Goal: Find specific page/section: Find specific page/section

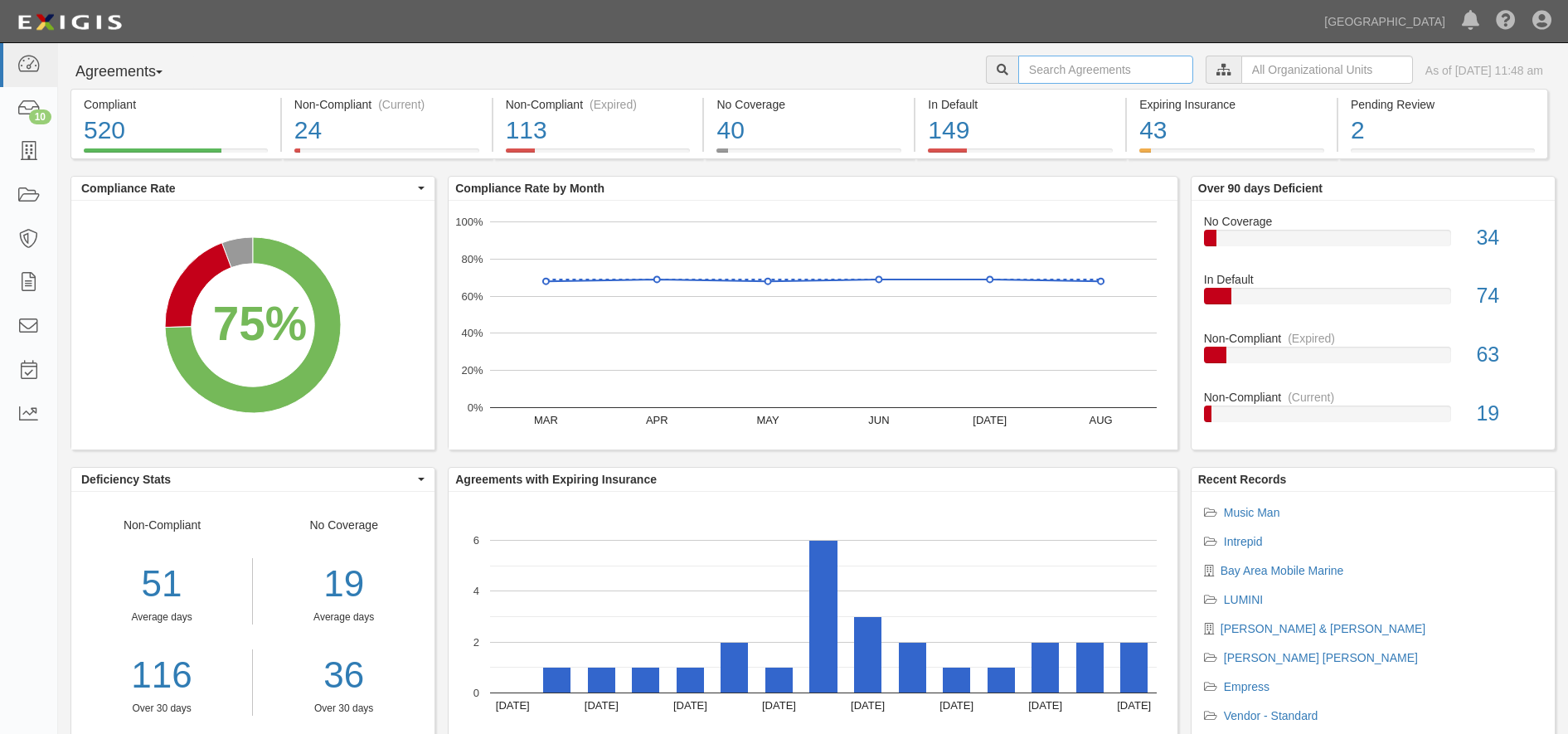
click at [1026, 67] on input "text" at bounding box center [1106, 69] width 175 height 28
type input "[PERSON_NAME]"
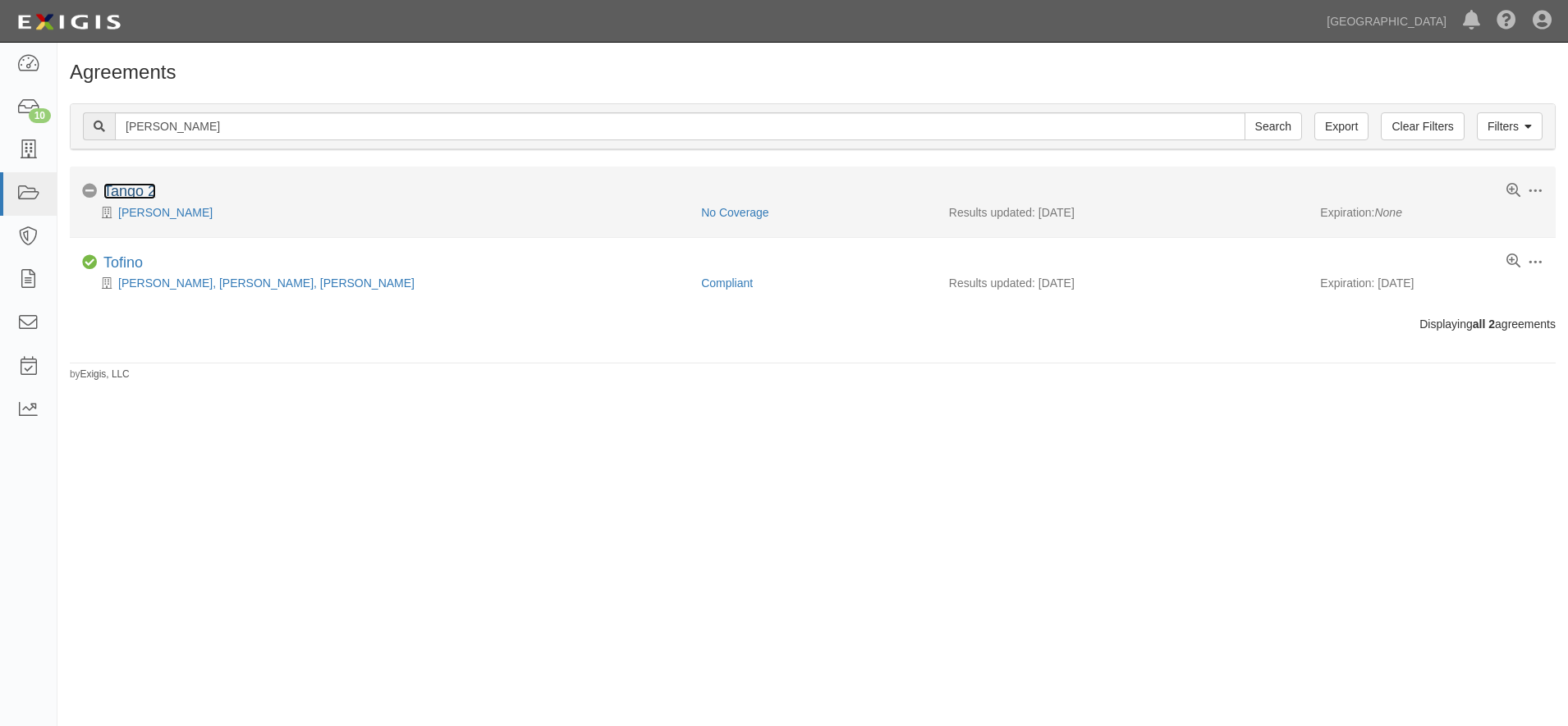
click at [129, 183] on link "Tango 2" at bounding box center [130, 191] width 53 height 16
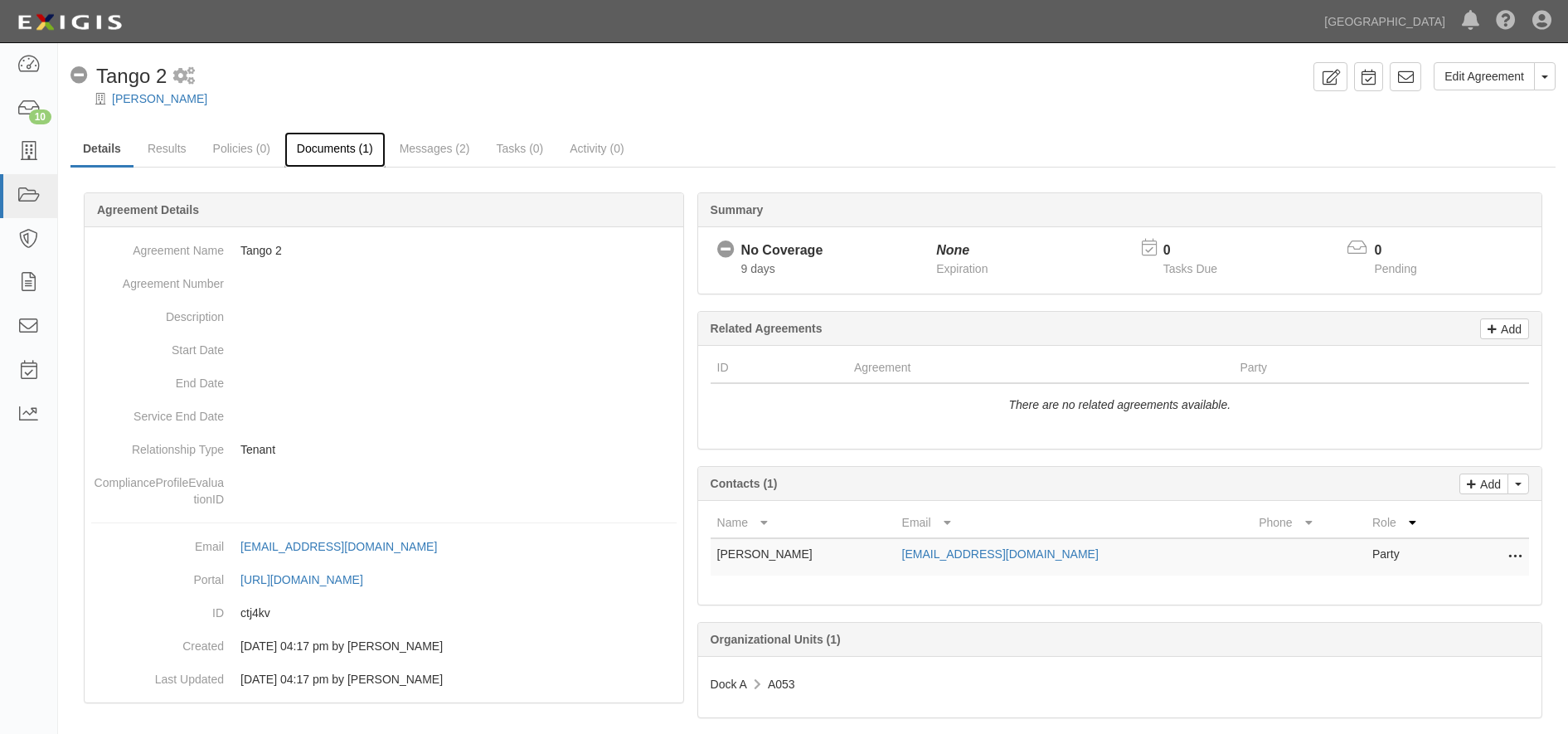
click at [316, 148] on link "Documents (1)" at bounding box center [335, 150] width 101 height 36
